Goal: Navigation & Orientation: Understand site structure

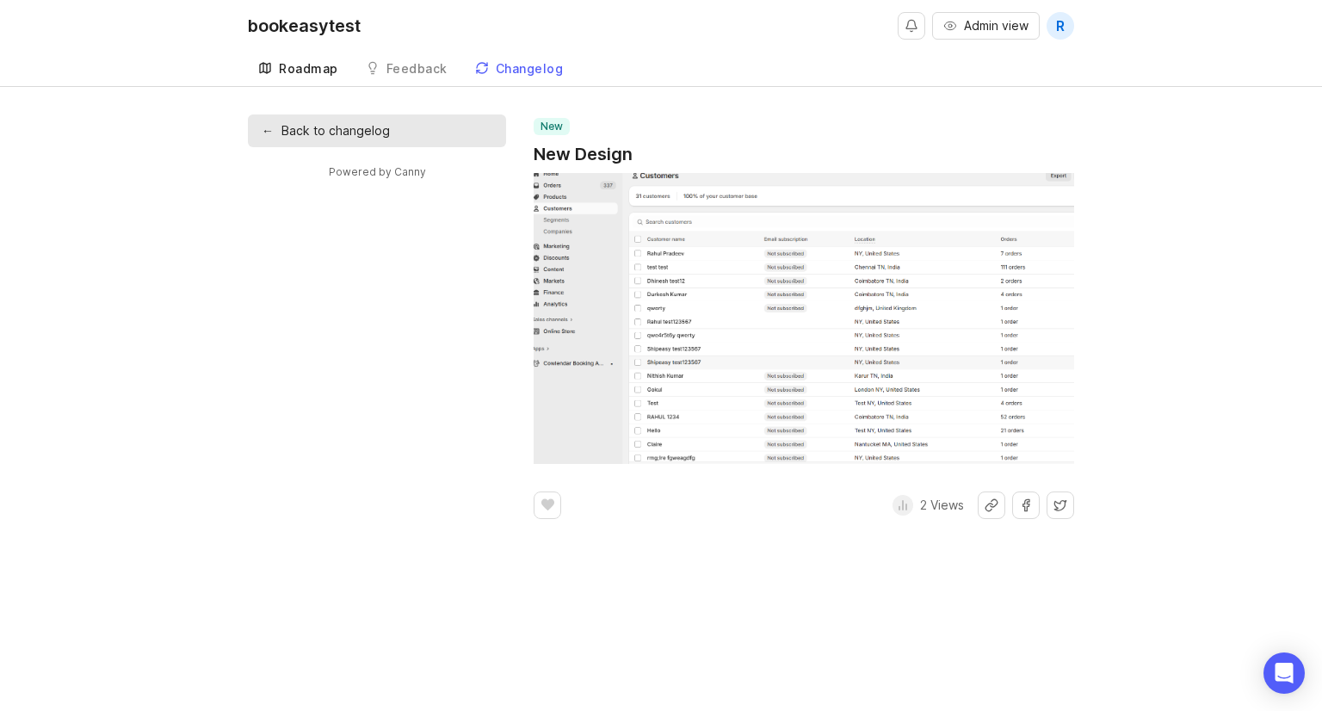
click at [297, 70] on div "Roadmap" at bounding box center [308, 69] width 59 height 12
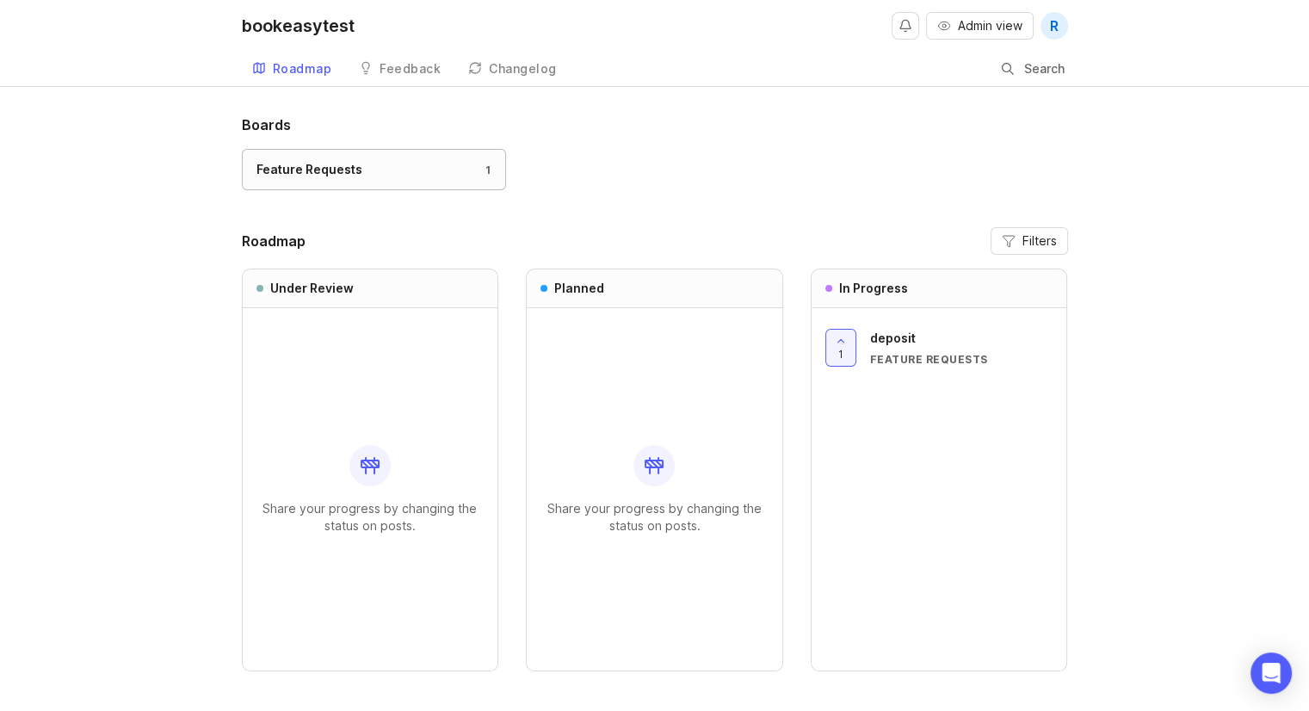
click at [420, 169] on div "Feature Requests 1" at bounding box center [374, 169] width 235 height 19
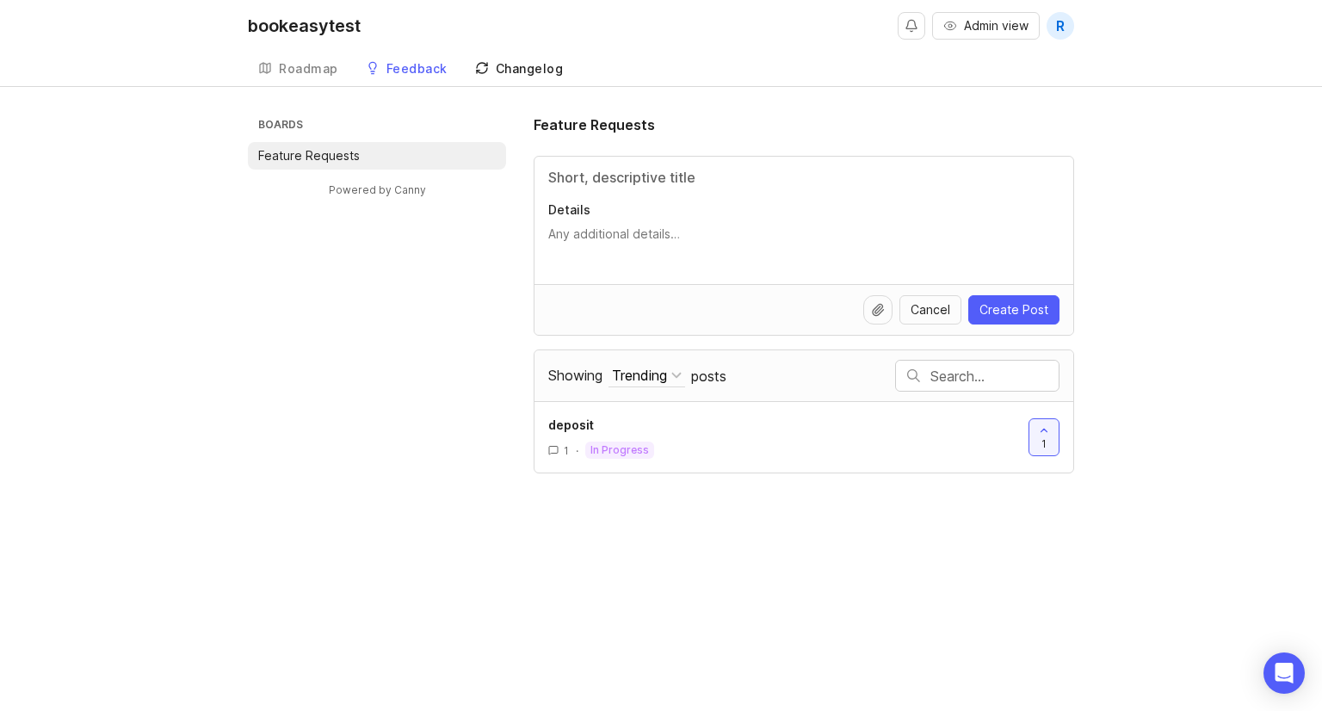
click at [525, 63] on div "Changelog" at bounding box center [530, 69] width 68 height 12
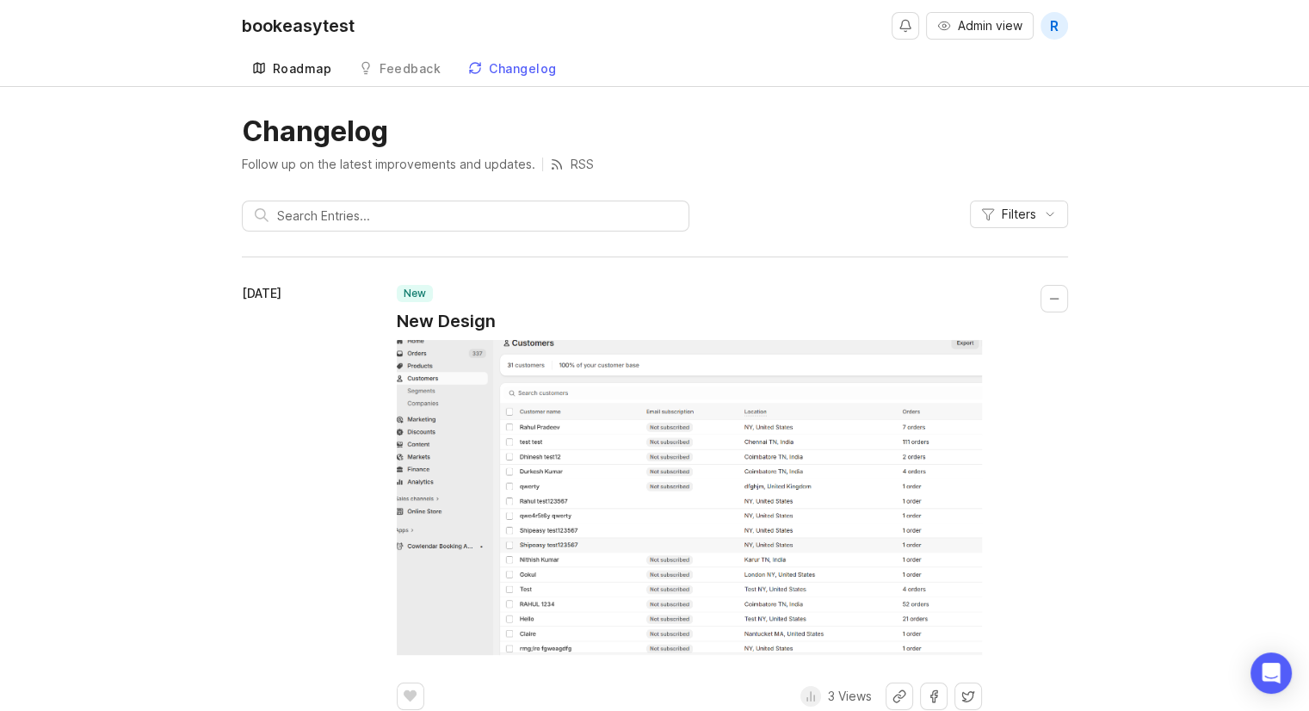
click at [251, 77] on link "Roadmap" at bounding box center [292, 69] width 101 height 35
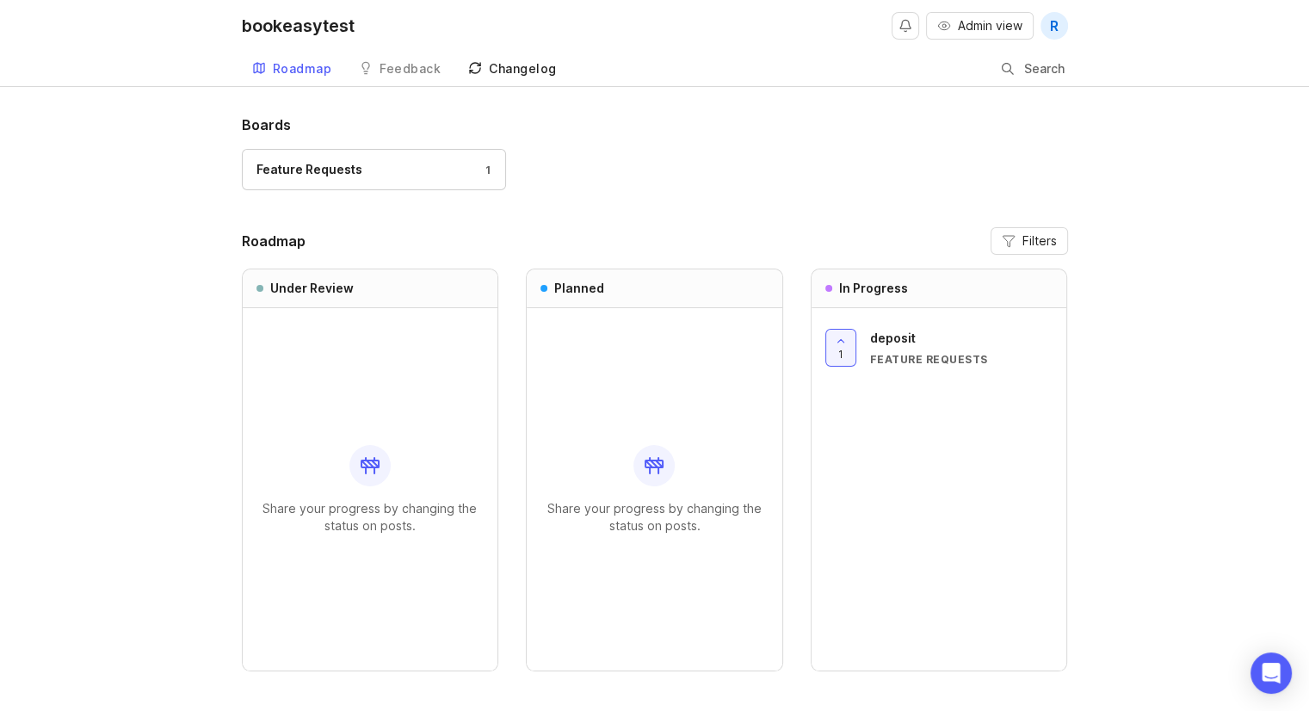
click at [513, 78] on link "Changelog" at bounding box center [512, 69] width 109 height 35
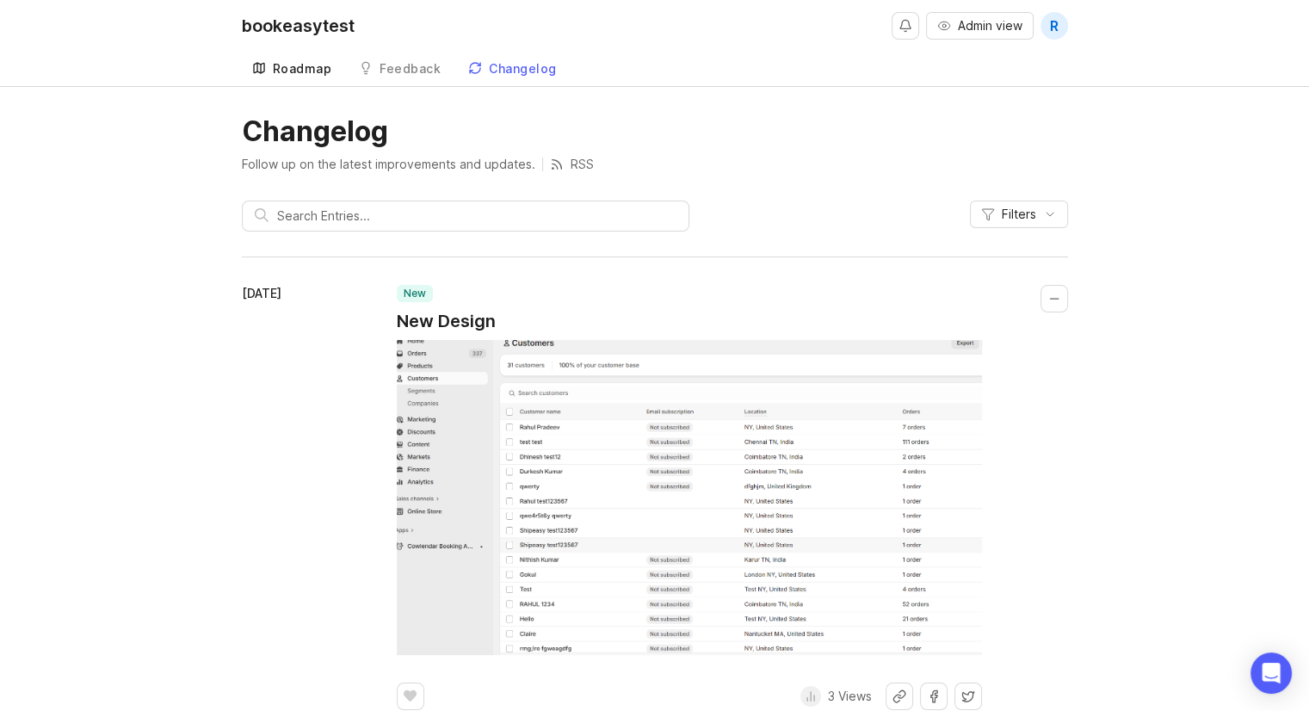
click at [262, 71] on icon at bounding box center [259, 68] width 14 height 14
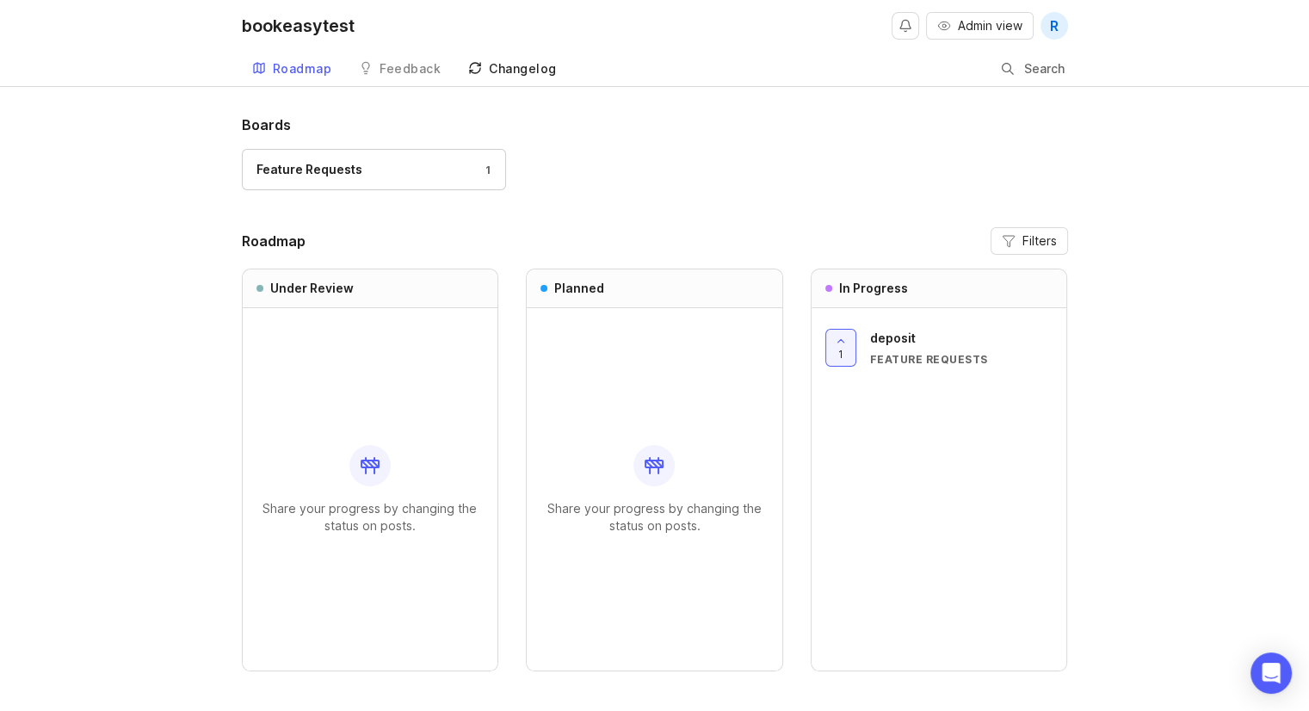
click at [510, 74] on div "Changelog" at bounding box center [523, 69] width 68 height 12
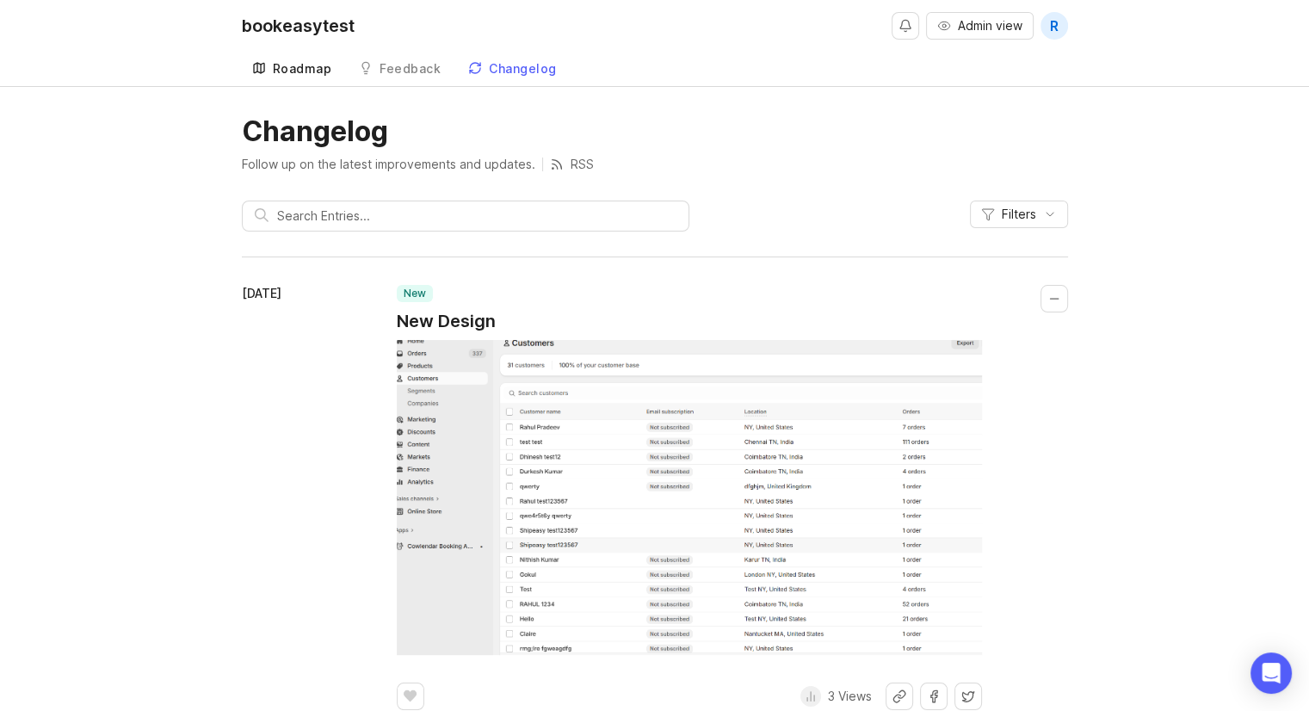
click at [324, 73] on div "Roadmap" at bounding box center [302, 69] width 59 height 12
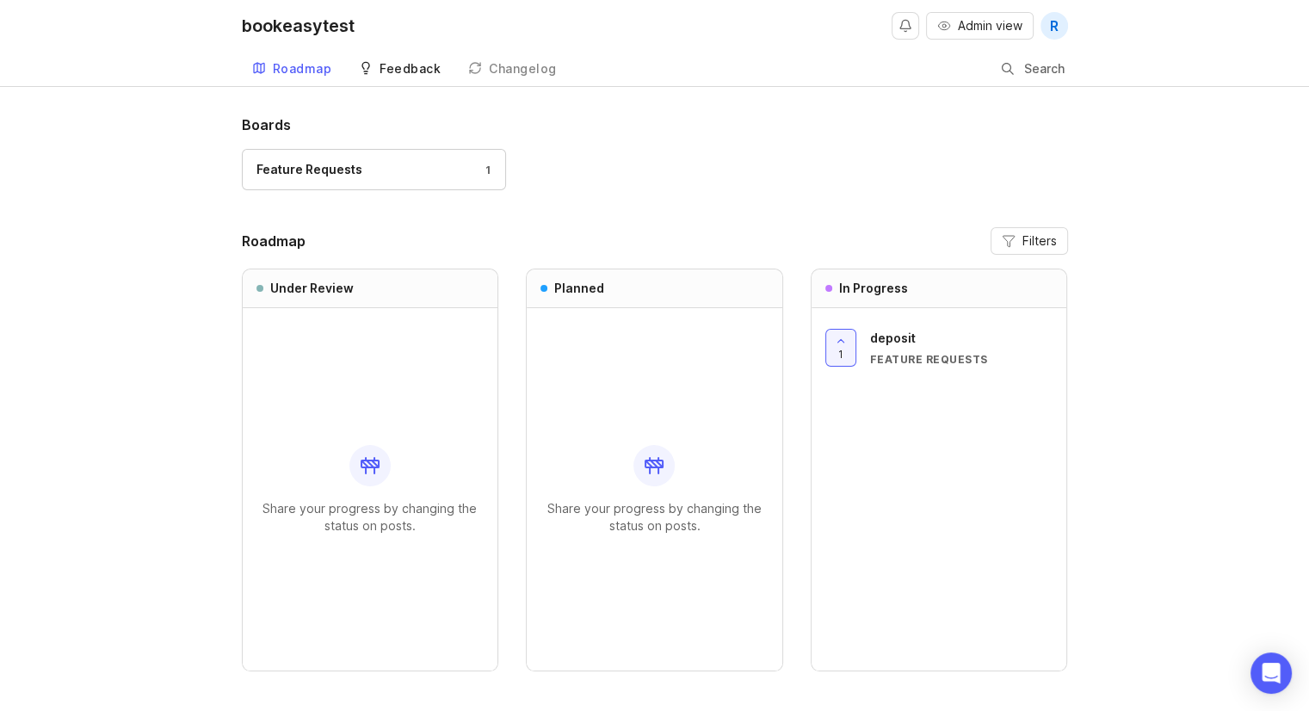
click at [370, 79] on link "Feedback" at bounding box center [400, 69] width 102 height 35
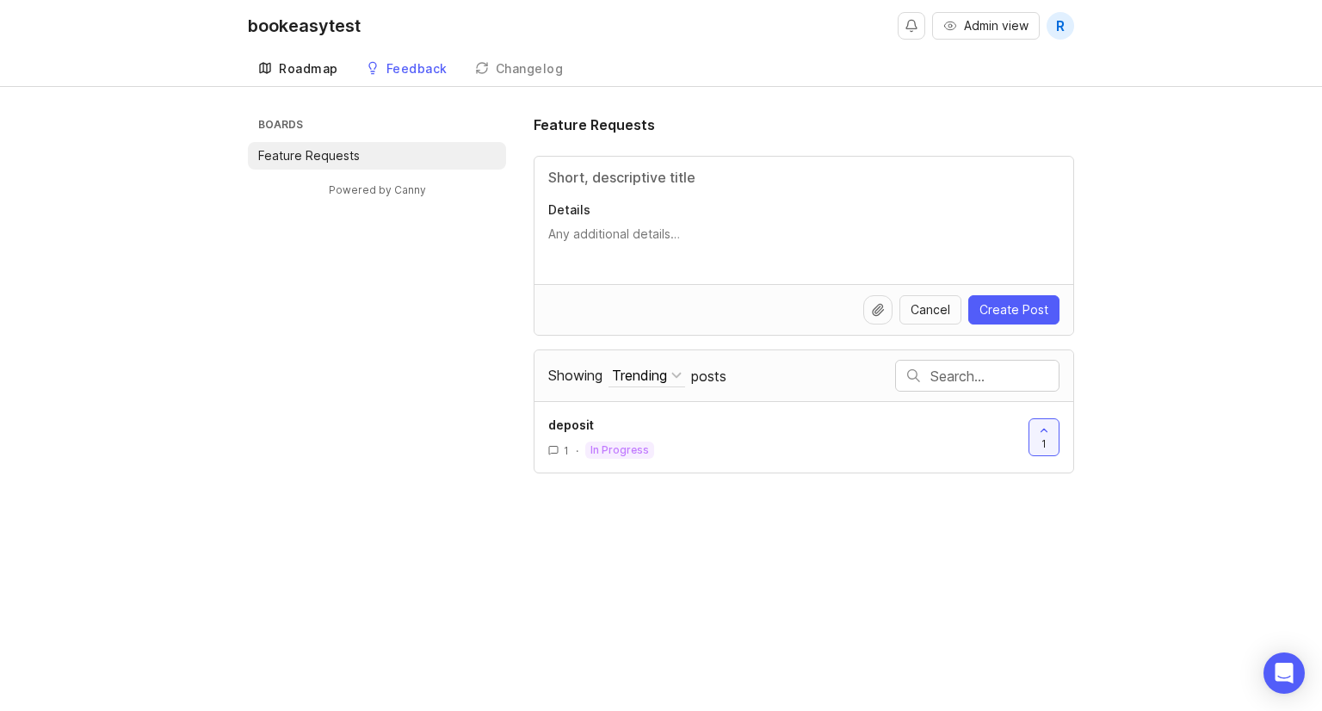
click at [325, 60] on link "Roadmap" at bounding box center [298, 69] width 101 height 35
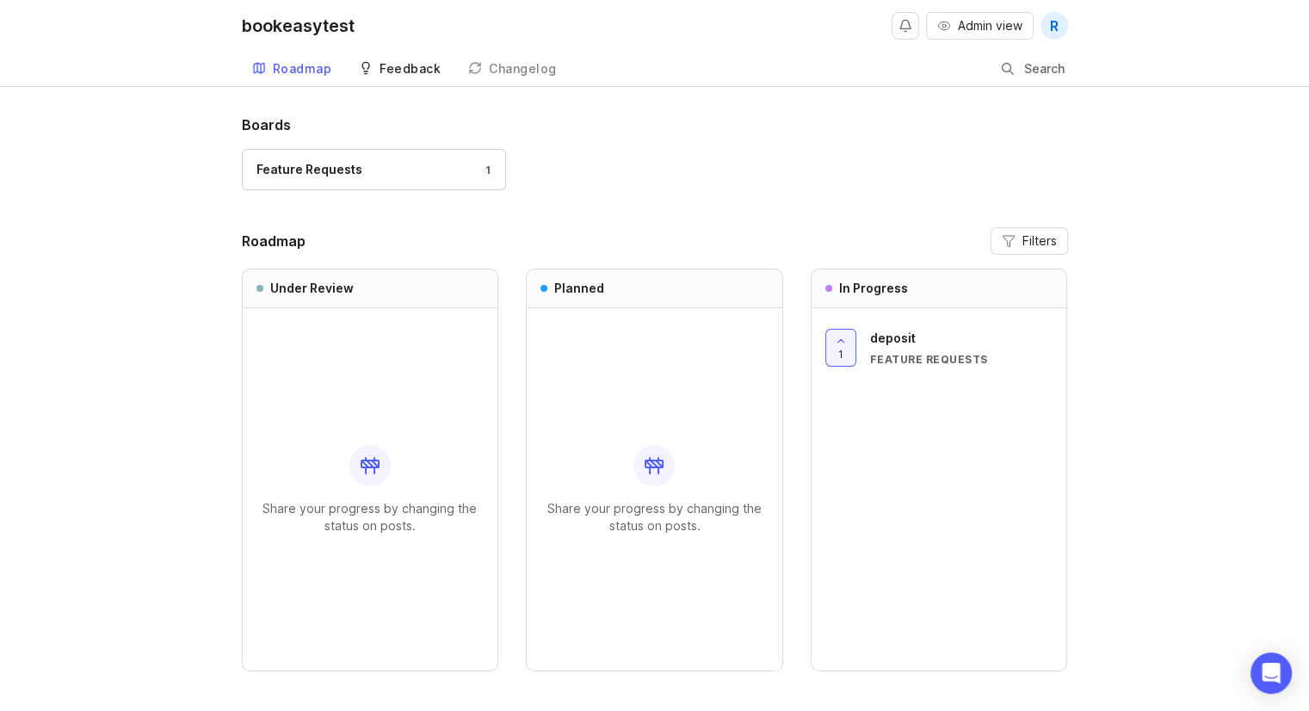
click at [361, 70] on icon at bounding box center [366, 68] width 14 height 14
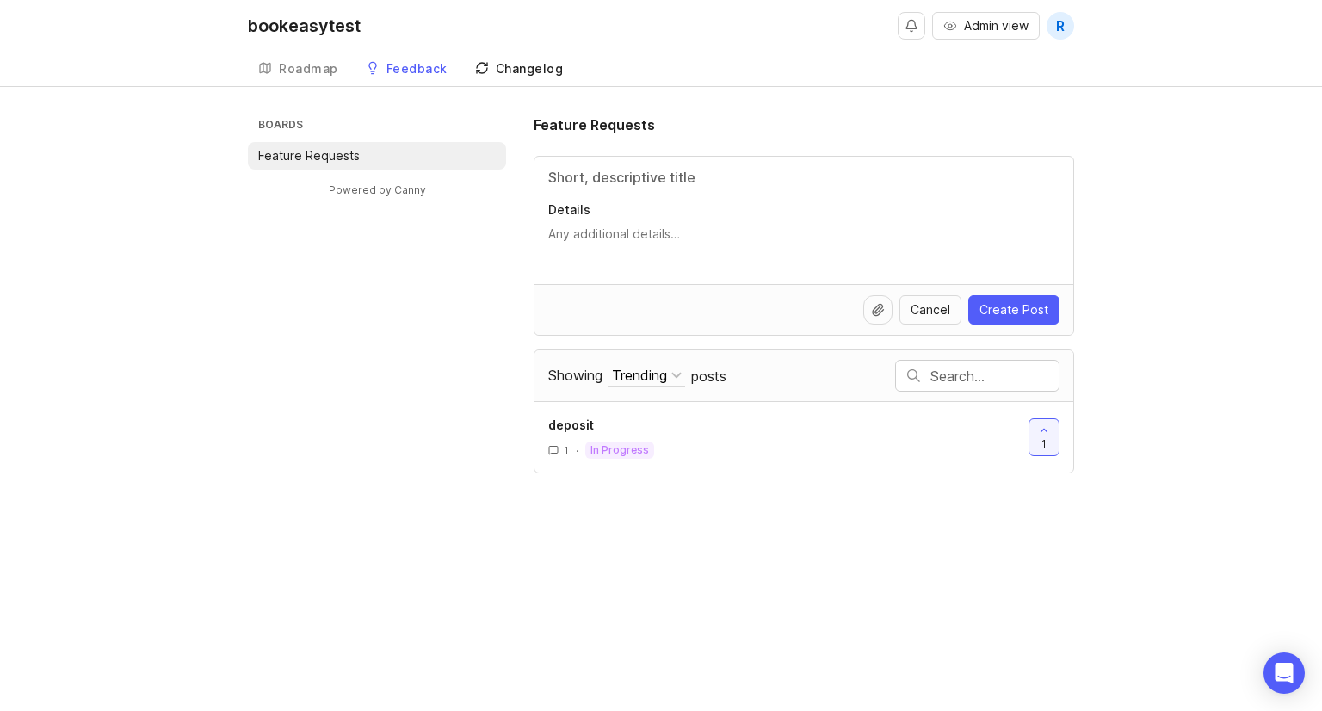
click at [518, 77] on link "Changelog" at bounding box center [519, 69] width 109 height 35
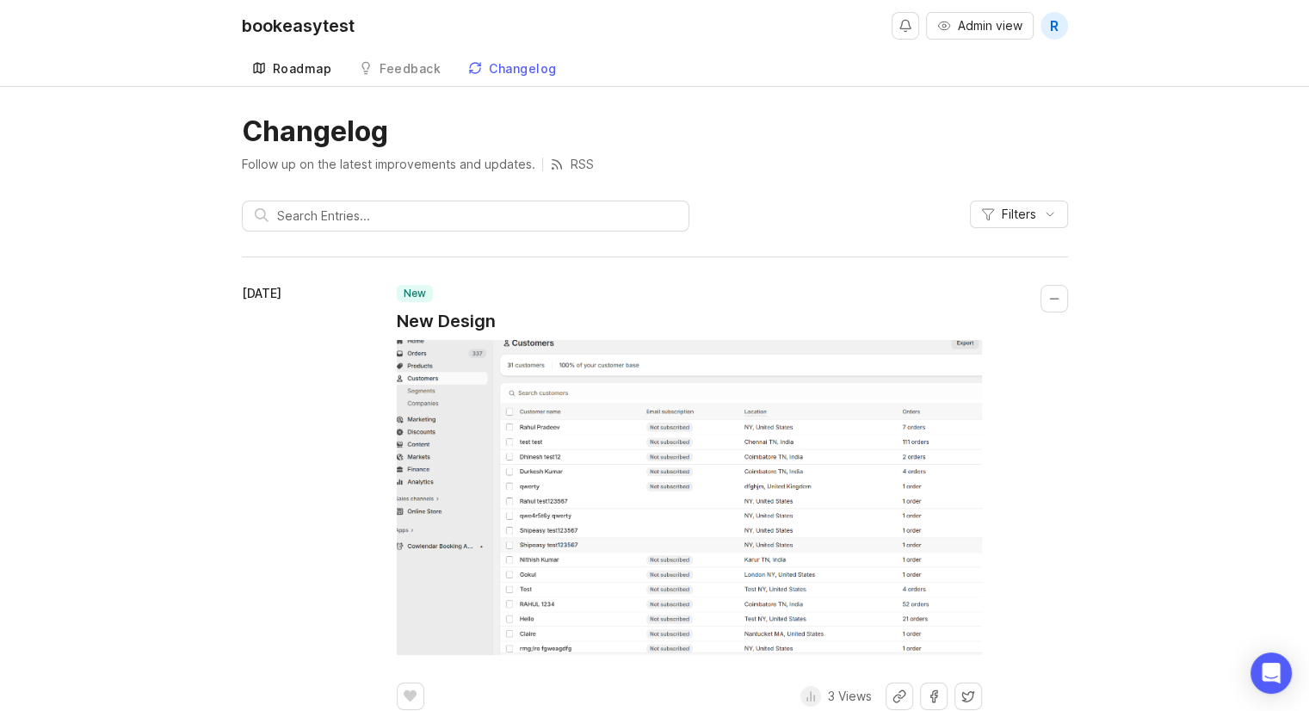
click at [306, 68] on div "Roadmap" at bounding box center [302, 69] width 59 height 12
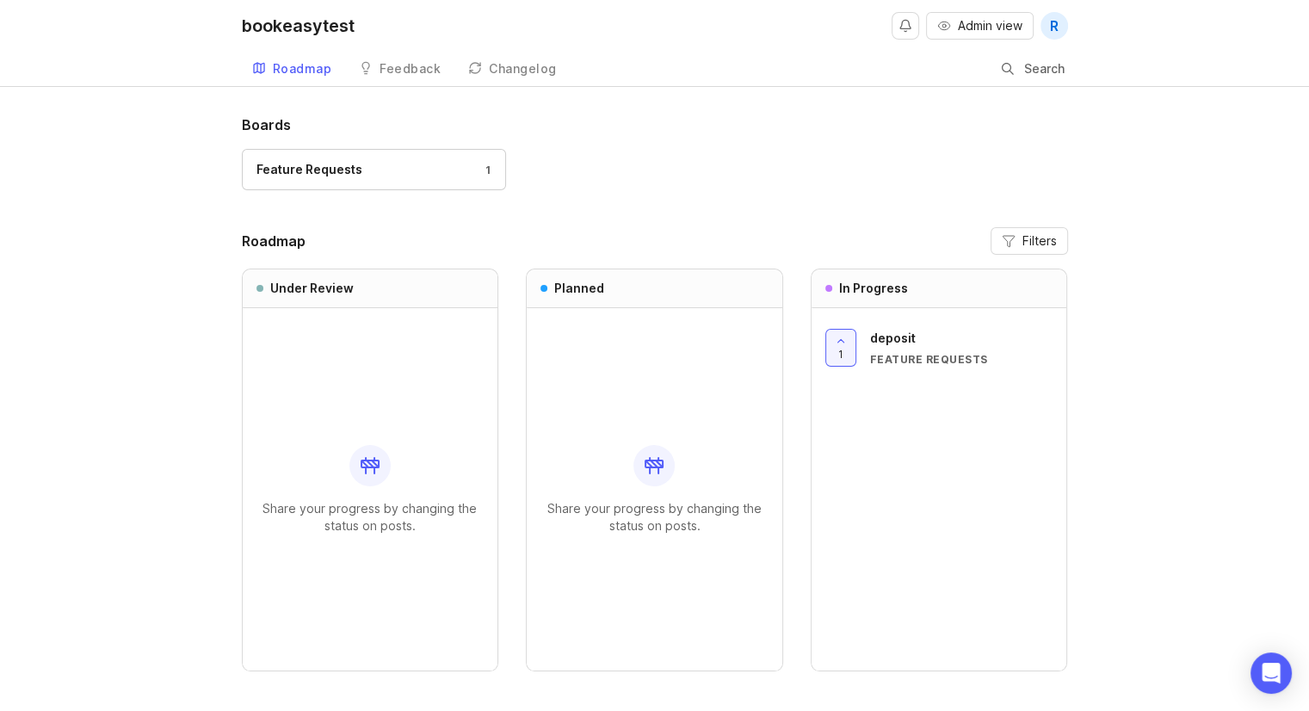
click at [597, 508] on p "Share your progress by changing the status on posts." at bounding box center [655, 517] width 228 height 34
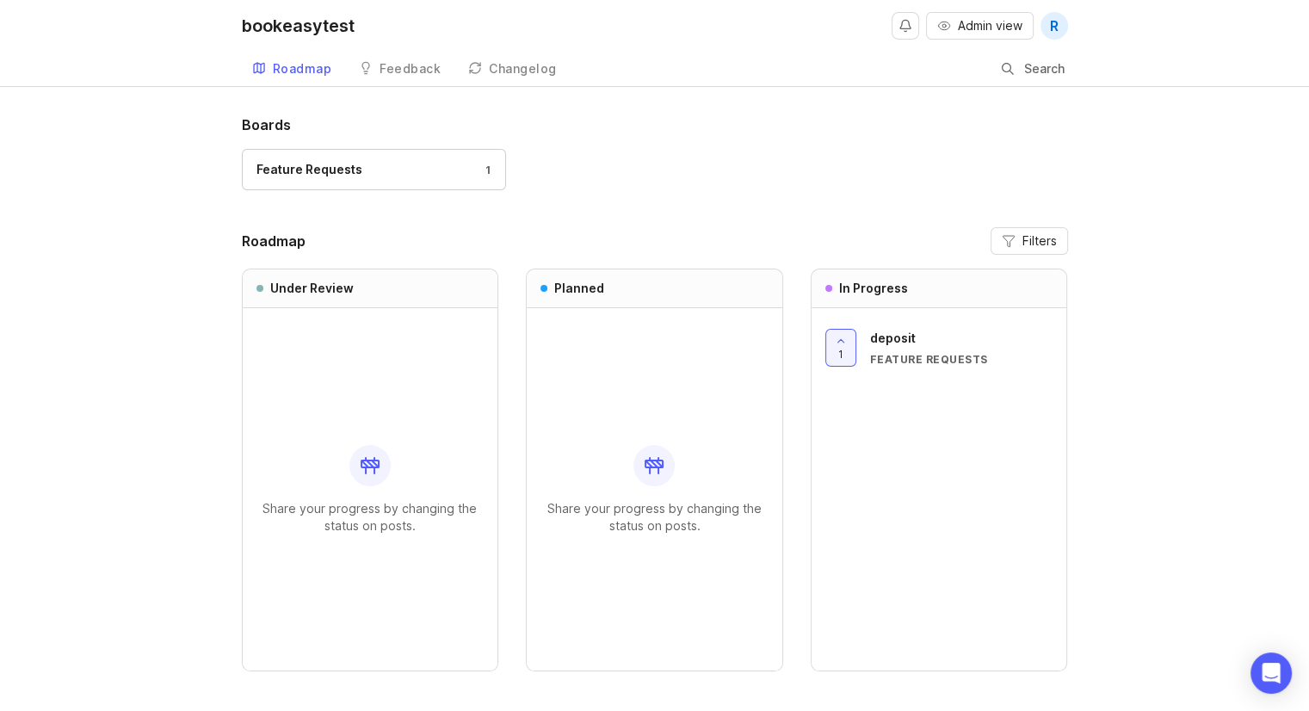
click at [401, 502] on p "Share your progress by changing the status on posts." at bounding box center [371, 517] width 228 height 34
click at [696, 514] on p "Share your progress by changing the status on posts." at bounding box center [655, 517] width 228 height 34
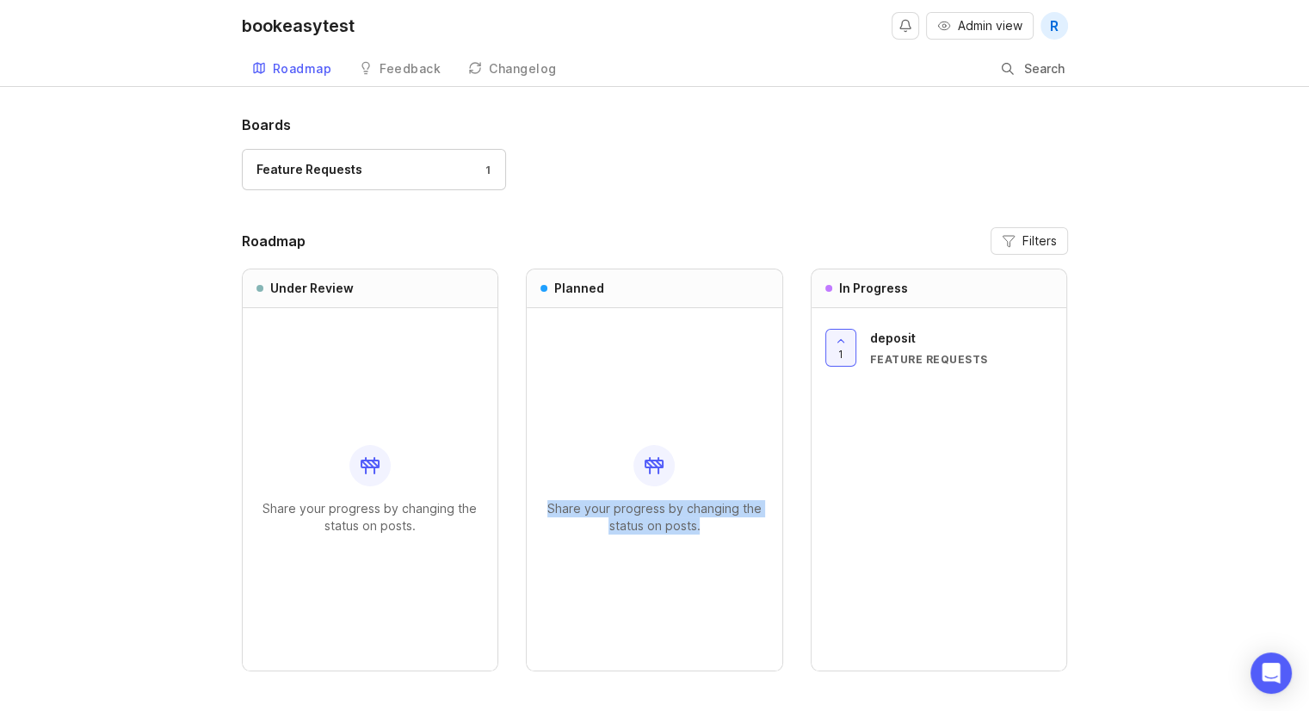
click at [696, 514] on p "Share your progress by changing the status on posts." at bounding box center [655, 517] width 228 height 34
